Goal: Entertainment & Leisure: Consume media (video, audio)

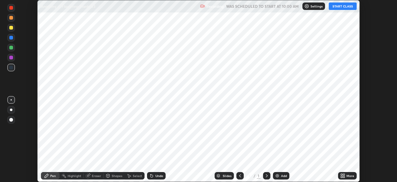
scroll to position [182, 397]
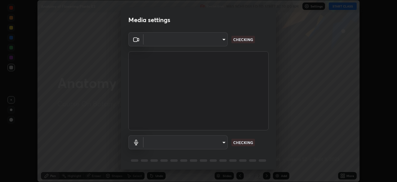
type input "b8f277cd8c291a0c7ed6159829793d80adb5f71bb500324d50d569f5a67401a8"
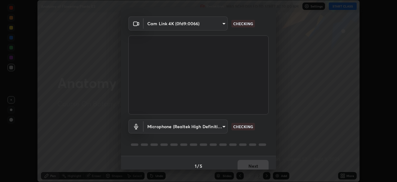
scroll to position [22, 0]
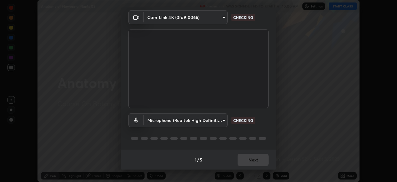
click at [219, 122] on body "Erase all Anatomy of Flowering Plants 03 Recording WAS SCHEDULED TO START AT 10…" at bounding box center [198, 91] width 397 height 182
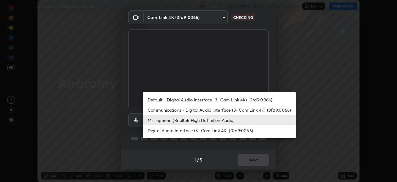
click at [224, 110] on li "Communications - Digital Audio Interface (3- Cam Link 4K) (0fd9:0066)" at bounding box center [219, 110] width 153 height 10
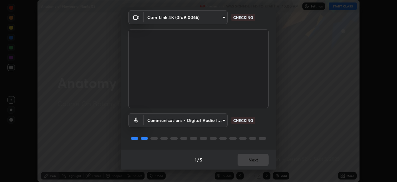
click at [220, 121] on body "Erase all Anatomy of Flowering Plants 03 Recording WAS SCHEDULED TO START AT 10…" at bounding box center [198, 91] width 397 height 182
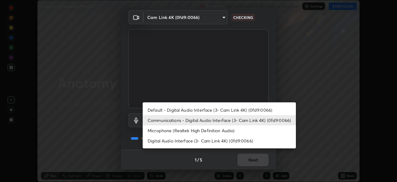
click at [213, 132] on li "Microphone (Realtek High Definition Audio)" at bounding box center [219, 130] width 153 height 10
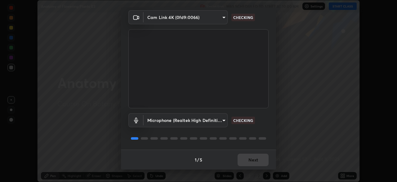
type input "fc52b274e6785426ab2a4e79817368e636d678bdf91b48eb752f9e2a363405e0"
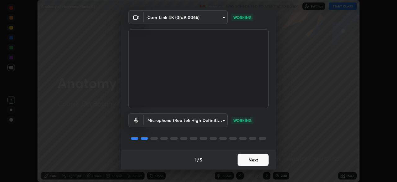
click at [245, 161] on button "Next" at bounding box center [253, 159] width 31 height 12
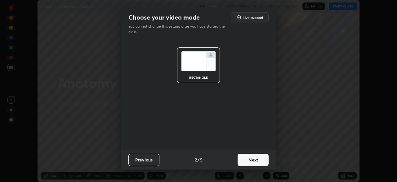
scroll to position [0, 0]
click at [245, 160] on button "Next" at bounding box center [253, 159] width 31 height 12
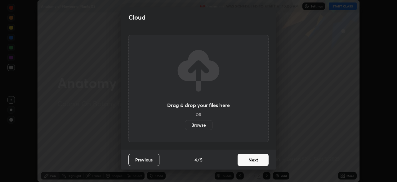
click at [245, 160] on button "Next" at bounding box center [253, 159] width 31 height 12
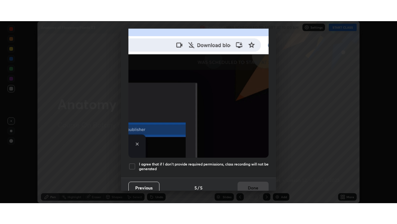
scroll to position [149, 0]
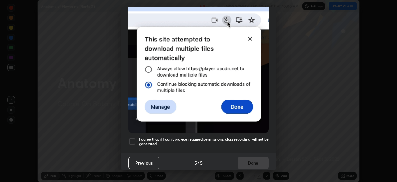
click at [130, 138] on div at bounding box center [132, 141] width 7 height 7
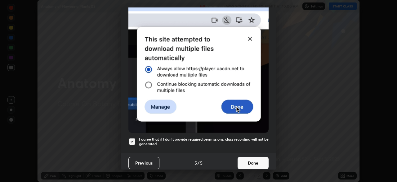
click at [254, 158] on button "Done" at bounding box center [253, 163] width 31 height 12
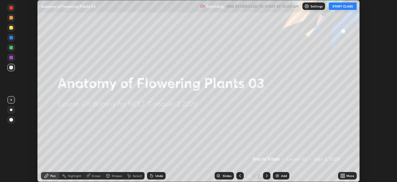
click at [339, 7] on button "START CLASS" at bounding box center [343, 5] width 28 height 7
click at [279, 174] on img at bounding box center [277, 175] width 5 height 5
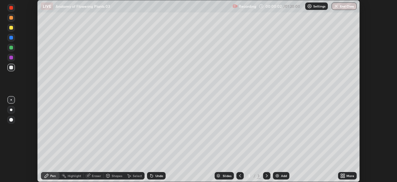
click at [347, 174] on div "More" at bounding box center [351, 175] width 8 height 3
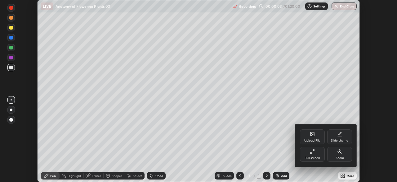
click at [317, 157] on div "Full screen" at bounding box center [313, 157] width 16 height 3
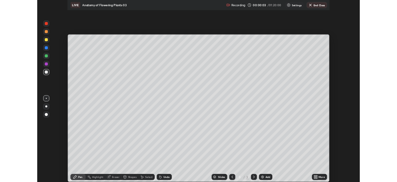
scroll to position [224, 397]
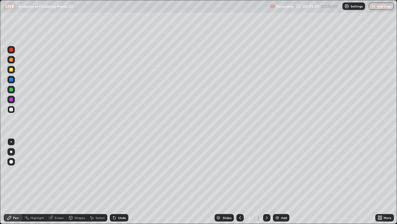
click at [11, 152] on div at bounding box center [11, 151] width 2 height 2
click at [11, 69] on div at bounding box center [11, 70] width 4 height 4
click at [11, 89] on div at bounding box center [11, 90] width 4 height 4
click at [13, 100] on div at bounding box center [11, 100] width 4 height 4
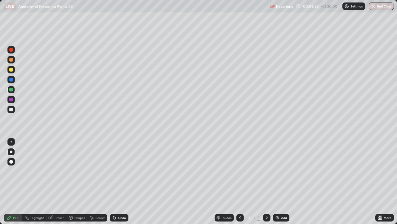
click at [12, 99] on div at bounding box center [11, 100] width 4 height 4
click at [12, 110] on div at bounding box center [11, 109] width 4 height 4
click at [12, 109] on div at bounding box center [11, 109] width 4 height 4
click at [12, 100] on div at bounding box center [11, 100] width 4 height 4
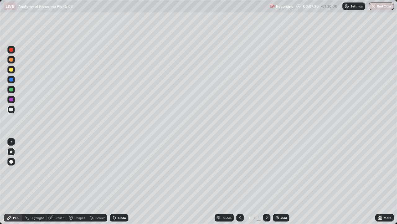
click at [11, 99] on div at bounding box center [11, 100] width 4 height 4
click at [11, 112] on div at bounding box center [10, 109] width 7 height 7
click at [11, 109] on div at bounding box center [11, 109] width 4 height 4
click at [117, 181] on div "Undo" at bounding box center [119, 217] width 19 height 7
click at [116, 181] on icon at bounding box center [114, 217] width 5 height 5
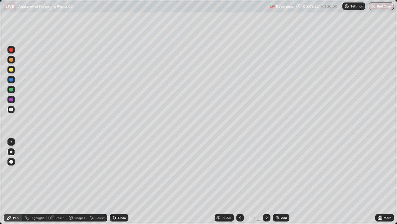
click at [282, 181] on div "Add" at bounding box center [284, 217] width 6 height 3
click at [11, 151] on div at bounding box center [11, 151] width 2 height 2
click at [11, 68] on div at bounding box center [11, 70] width 4 height 4
click at [12, 70] on div at bounding box center [11, 70] width 4 height 4
click at [14, 109] on div at bounding box center [10, 109] width 7 height 7
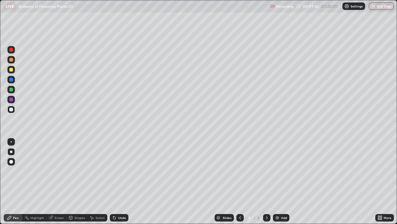
click at [11, 109] on div at bounding box center [11, 109] width 4 height 4
click at [12, 109] on div at bounding box center [11, 109] width 4 height 4
click at [13, 89] on div at bounding box center [10, 89] width 7 height 7
click at [12, 109] on div at bounding box center [11, 109] width 4 height 4
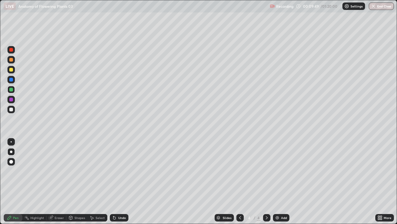
click at [12, 110] on div at bounding box center [11, 109] width 4 height 4
click at [12, 89] on div at bounding box center [11, 90] width 4 height 4
click at [11, 89] on div at bounding box center [11, 90] width 4 height 4
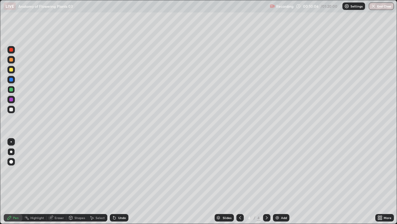
click at [12, 110] on div at bounding box center [11, 109] width 4 height 4
click at [12, 108] on div at bounding box center [11, 109] width 4 height 4
click at [12, 90] on div at bounding box center [11, 90] width 4 height 4
click at [12, 101] on div at bounding box center [11, 100] width 4 height 4
click at [14, 99] on div at bounding box center [10, 99] width 7 height 7
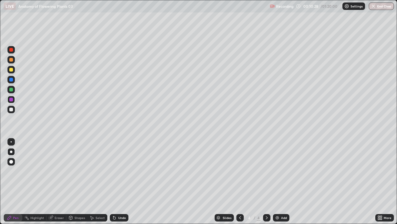
click at [11, 112] on div at bounding box center [10, 109] width 7 height 7
click at [12, 110] on div at bounding box center [11, 109] width 4 height 4
click at [11, 110] on div at bounding box center [11, 109] width 4 height 4
click at [14, 91] on div at bounding box center [10, 89] width 7 height 7
click at [14, 88] on div at bounding box center [10, 89] width 7 height 7
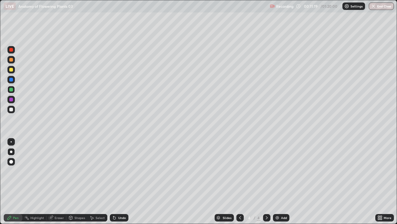
click at [14, 88] on div at bounding box center [10, 89] width 7 height 7
click at [11, 110] on div at bounding box center [11, 109] width 4 height 4
click at [12, 110] on div at bounding box center [11, 109] width 4 height 4
click at [12, 89] on div at bounding box center [11, 90] width 4 height 4
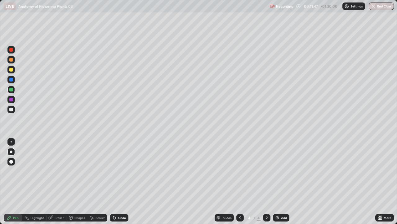
click at [12, 88] on div at bounding box center [11, 90] width 4 height 4
click at [385, 181] on div "More" at bounding box center [385, 217] width 19 height 7
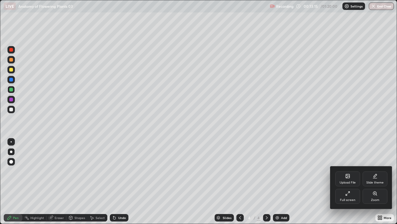
click at [349, 181] on icon at bounding box center [348, 193] width 5 height 5
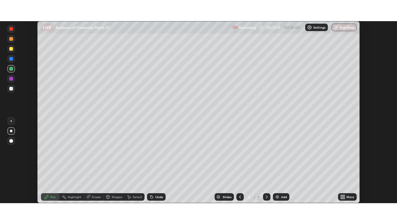
scroll to position [30872, 30656]
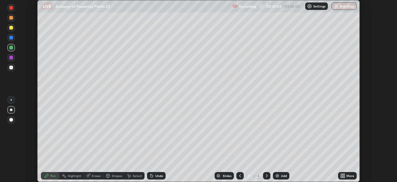
click at [344, 176] on icon at bounding box center [344, 177] width 2 height 2
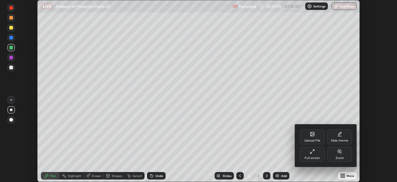
click at [311, 154] on div "Full screen" at bounding box center [312, 154] width 25 height 15
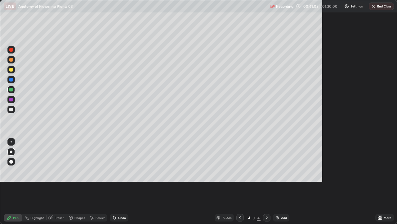
scroll to position [224, 397]
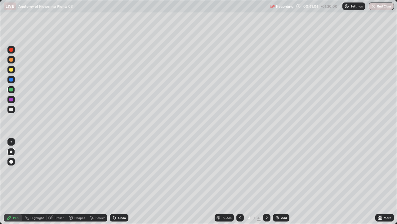
click at [279, 181] on img at bounding box center [277, 217] width 5 height 5
